Goal: Use online tool/utility: Utilize a website feature to perform a specific function

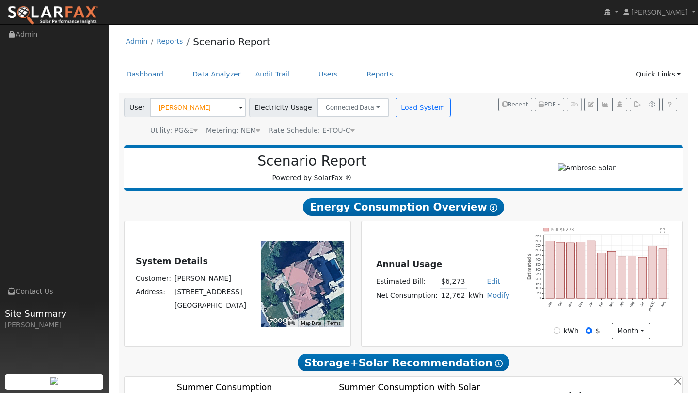
scroll to position [514, 0]
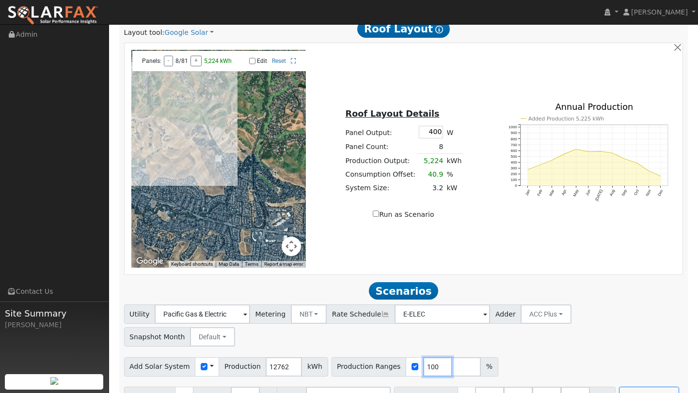
click at [428, 358] on input "100" at bounding box center [437, 367] width 29 height 19
type input "1"
type input "49"
click at [568, 387] on input "number" at bounding box center [575, 396] width 29 height 19
type input "0"
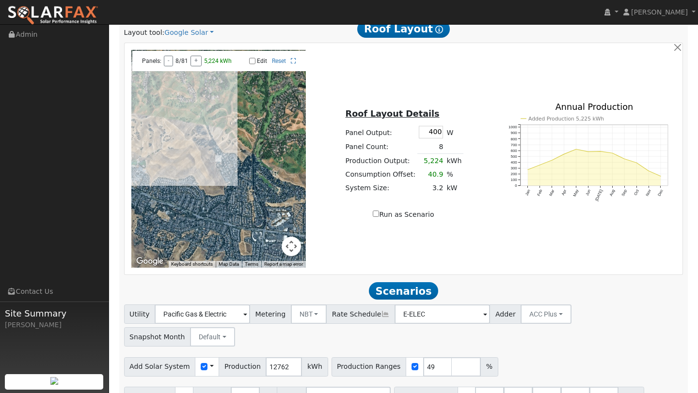
type input "0"
type input "13.5"
type input "27"
type input "40.5"
click at [554, 354] on div "Add Solar System Use CSV Data Production 12762 kWh Production Ranges 49 %" at bounding box center [403, 365] width 563 height 23
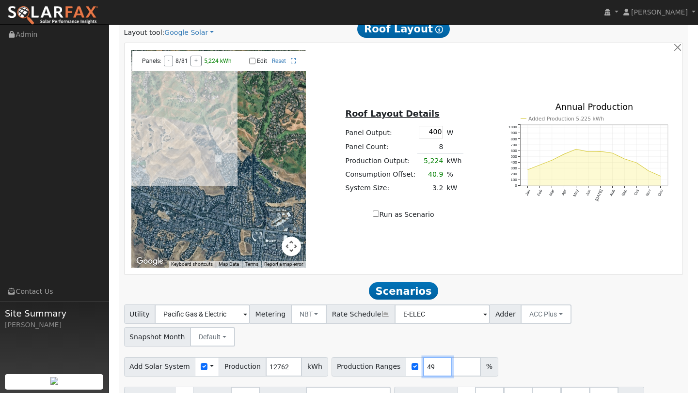
click at [439, 358] on input "49" at bounding box center [437, 367] width 29 height 19
click at [452, 358] on input "number" at bounding box center [466, 367] width 29 height 19
type input "100"
click at [480, 358] on input "number" at bounding box center [494, 367] width 29 height 19
click at [573, 387] on input "40.5" at bounding box center [575, 396] width 29 height 19
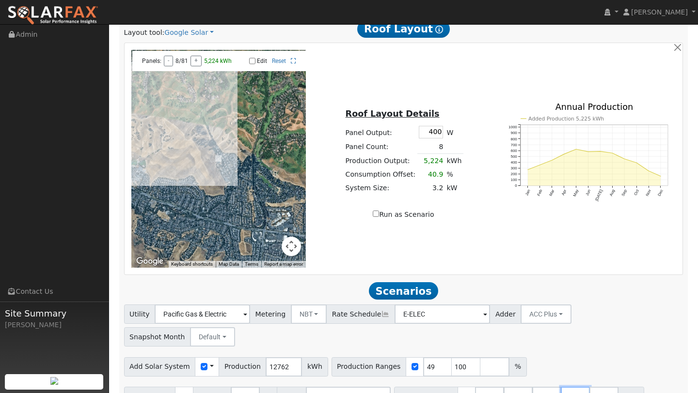
type input "4"
click at [480, 358] on input "number" at bounding box center [494, 367] width 29 height 19
type input "150"
click at [620, 387] on button "Run Scenarios" at bounding box center [649, 396] width 60 height 19
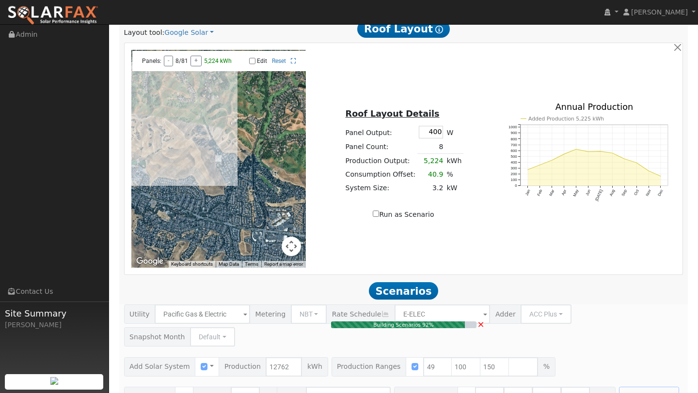
type input "4.2"
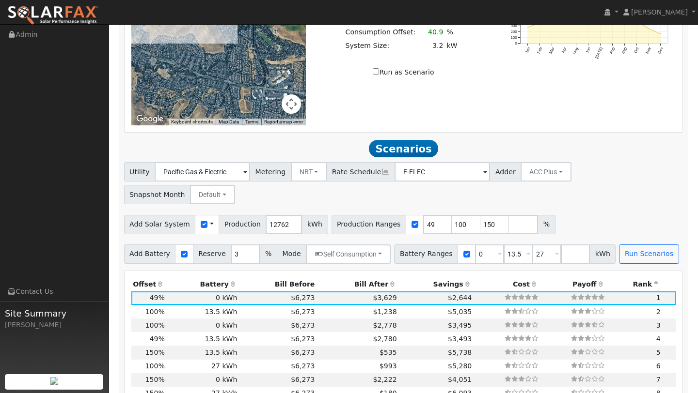
scroll to position [694, 0]
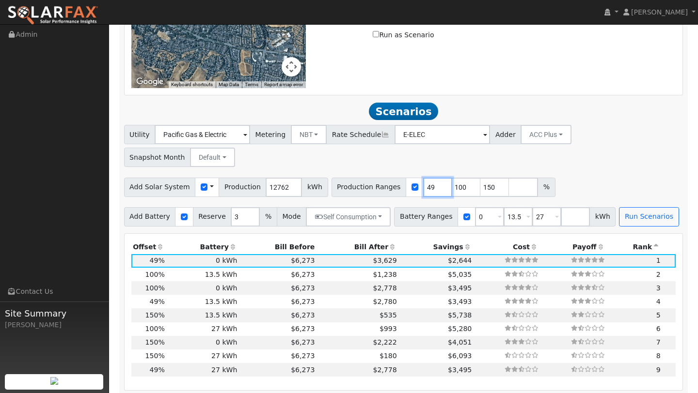
click at [423, 178] on input "49" at bounding box center [437, 187] width 29 height 19
type input "100"
type input "150"
type input "109"
click at [452, 178] on input "150" at bounding box center [466, 187] width 29 height 19
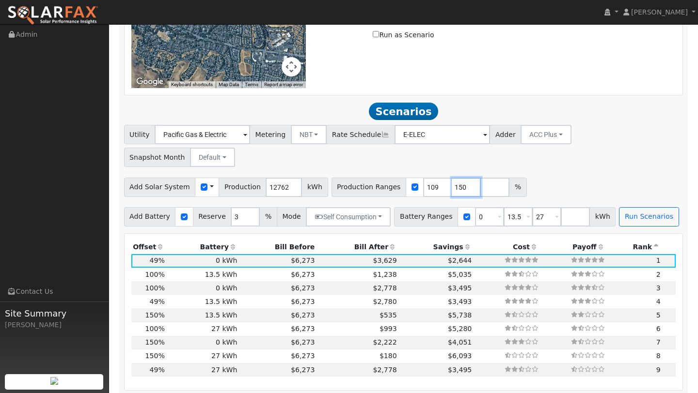
click at [454, 178] on input "150" at bounding box center [466, 187] width 29 height 19
type input "1"
click at [514, 174] on div "Add Solar System Use CSV Data Production 12762 kWh Production Ranges 109 %" at bounding box center [403, 185] width 563 height 23
click at [624, 204] on div "Add Battery Reserve 3 % Mode Self Consumption Self Consumption Peak Savings ACC…" at bounding box center [403, 215] width 563 height 23
click at [624, 207] on button "Run Scenarios" at bounding box center [649, 216] width 60 height 19
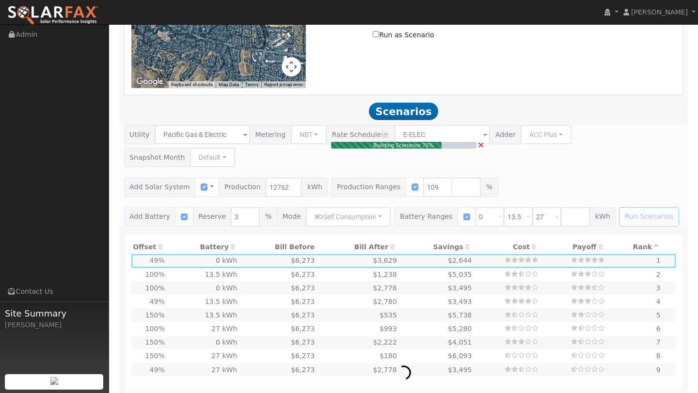
type input "9.3"
type input "$32,459"
type input "$14,598"
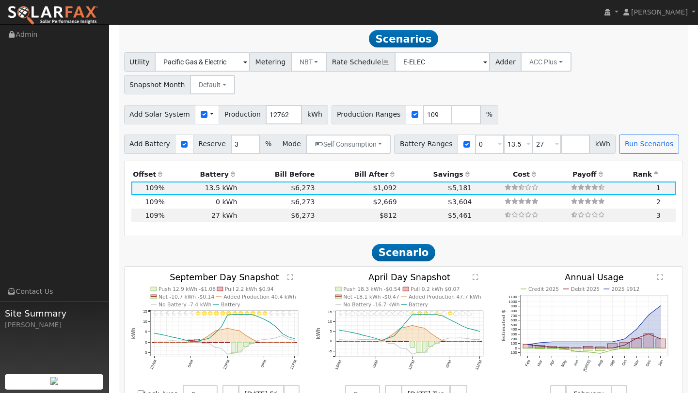
scroll to position [767, 0]
